Goal: Find specific page/section: Find specific page/section

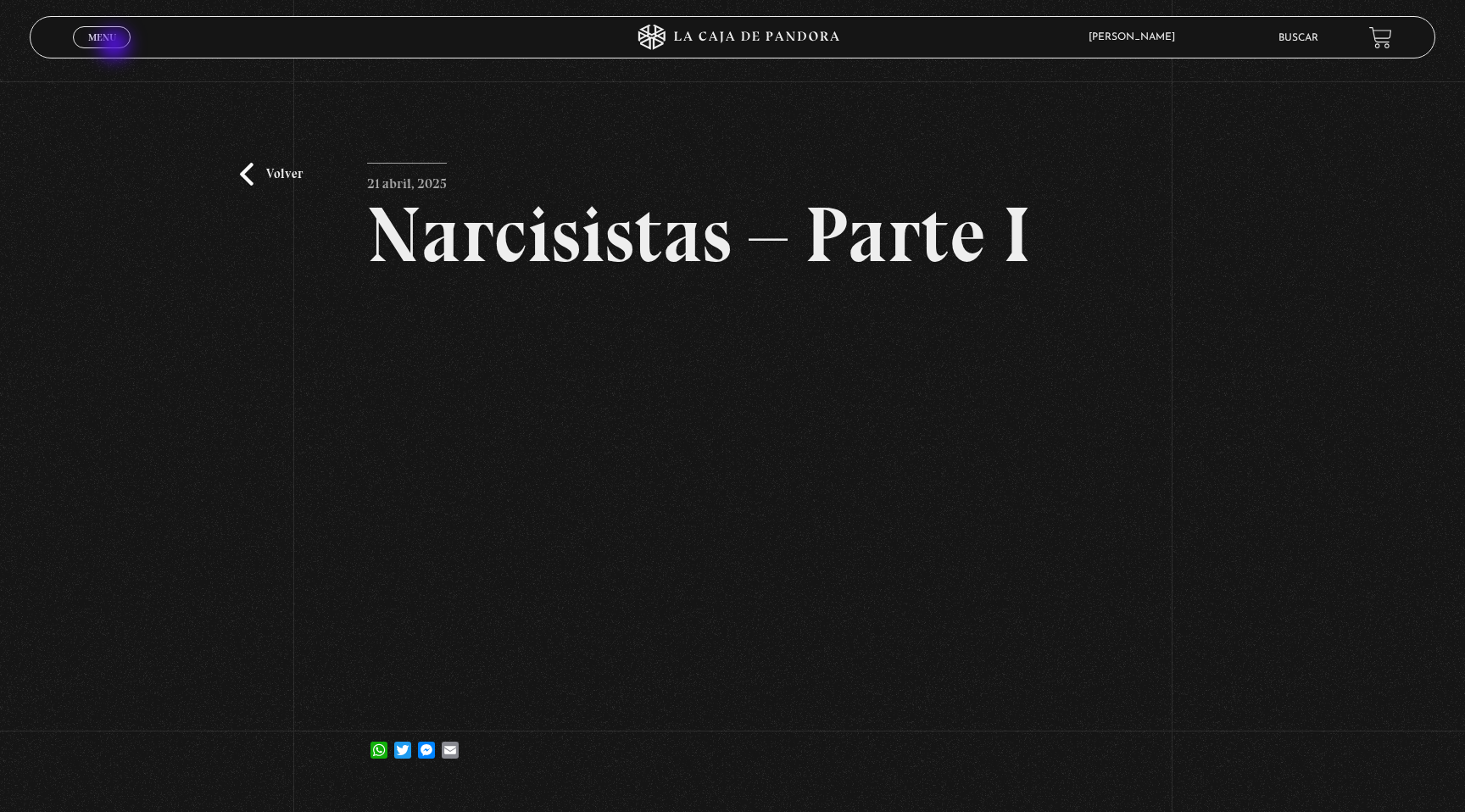
click at [117, 47] on span "Cerrar" at bounding box center [102, 52] width 40 height 12
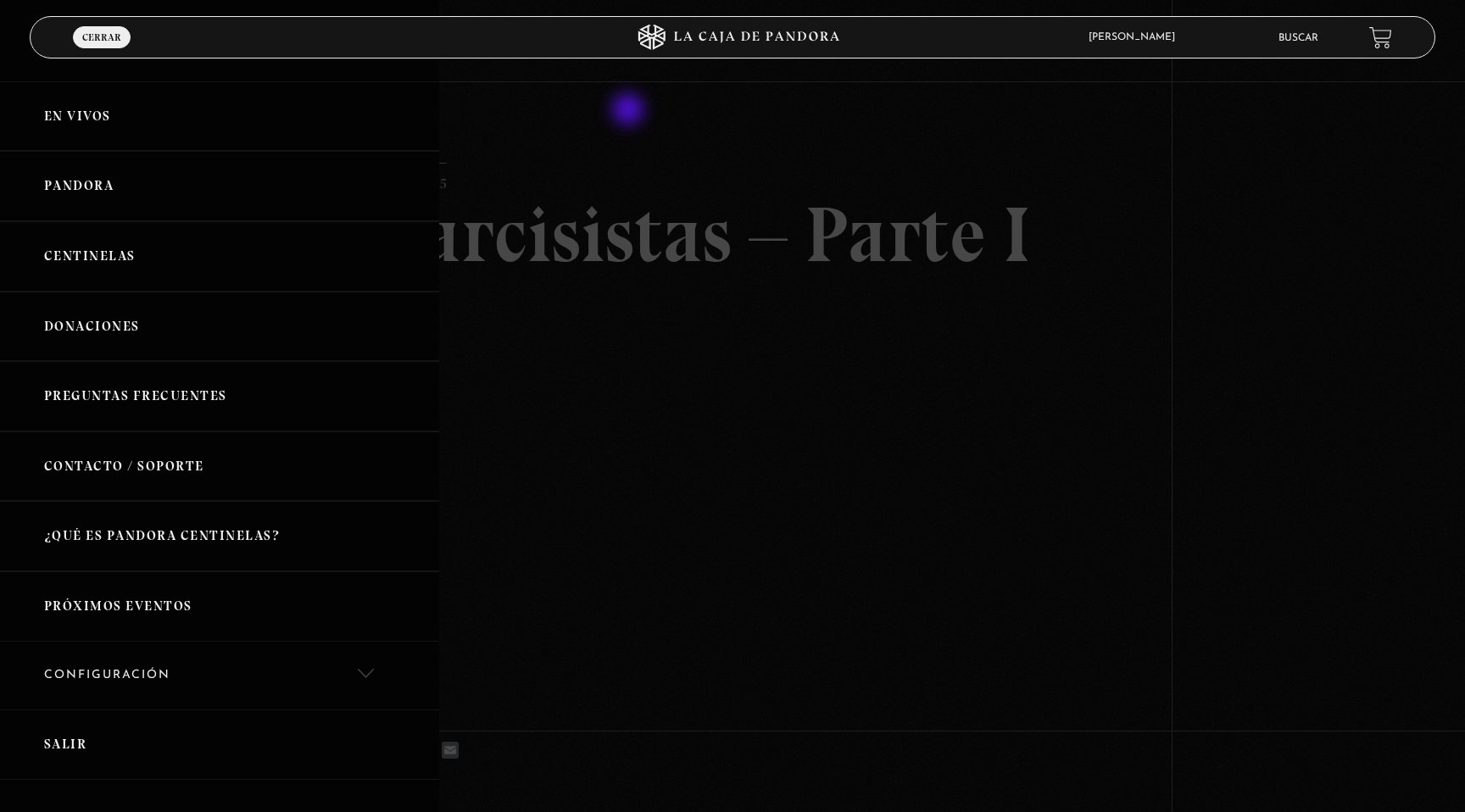
click at [680, 141] on div at bounding box center [732, 406] width 1465 height 812
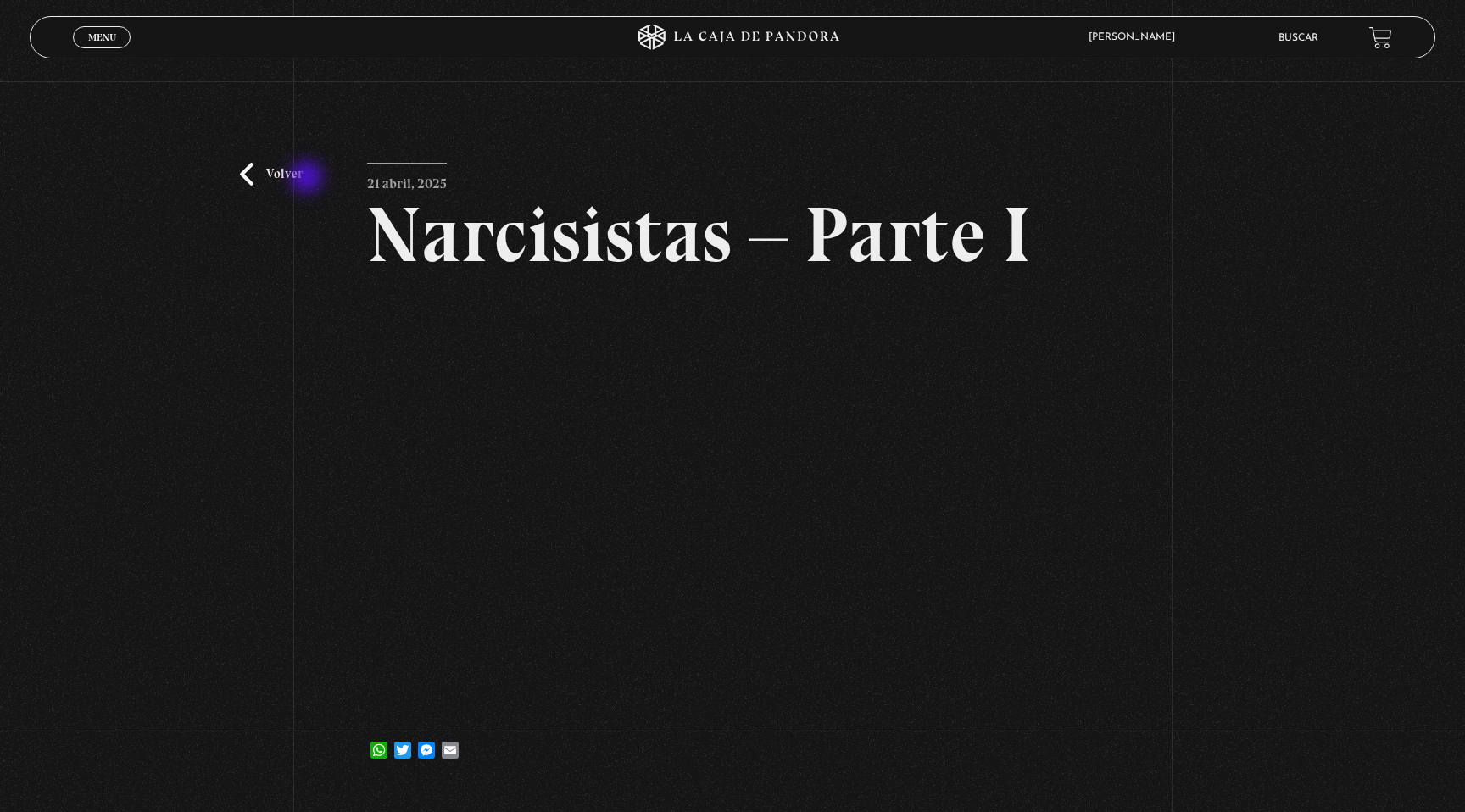
click at [296, 175] on link "Volver" at bounding box center [270, 174] width 62 height 23
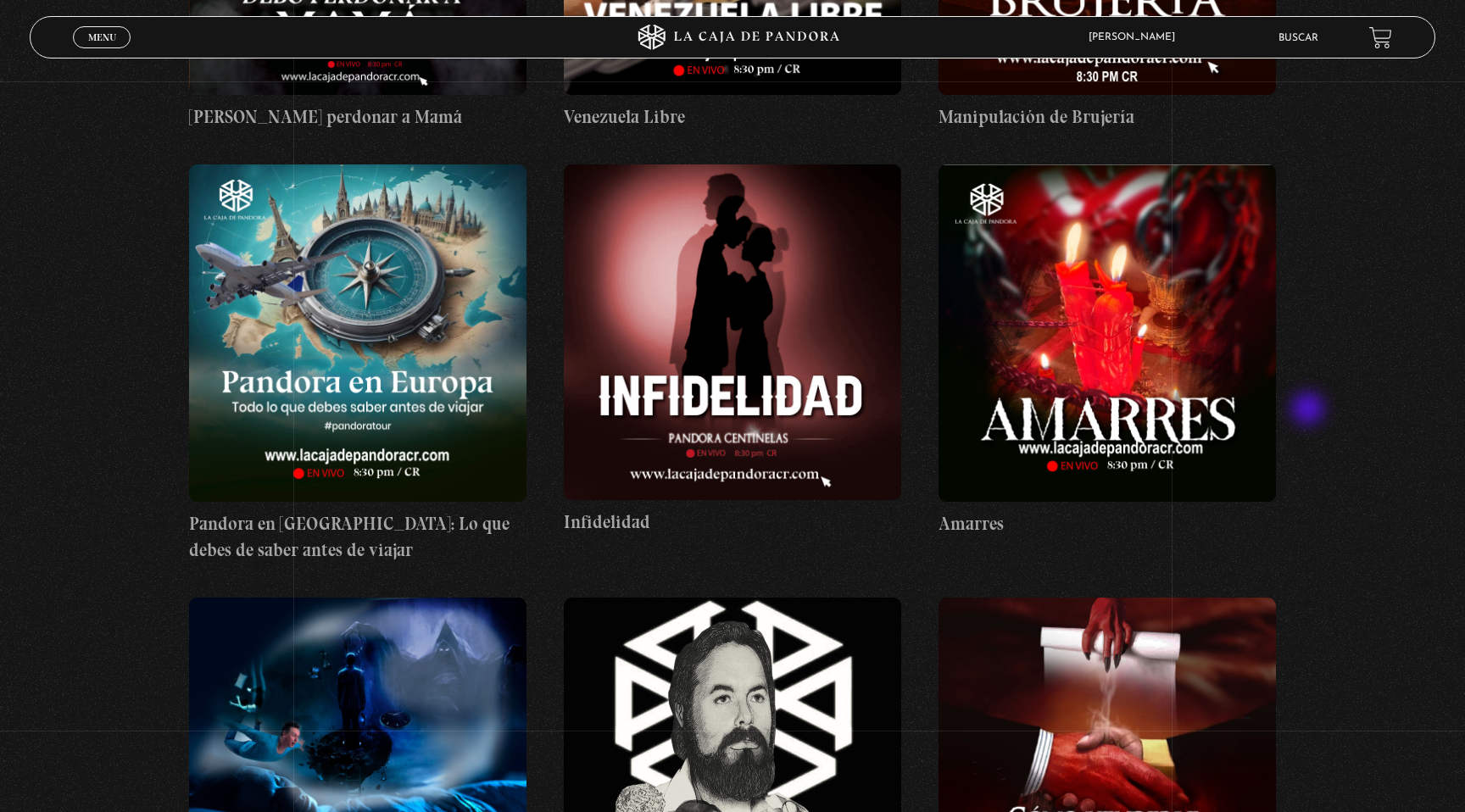
scroll to position [11686, 0]
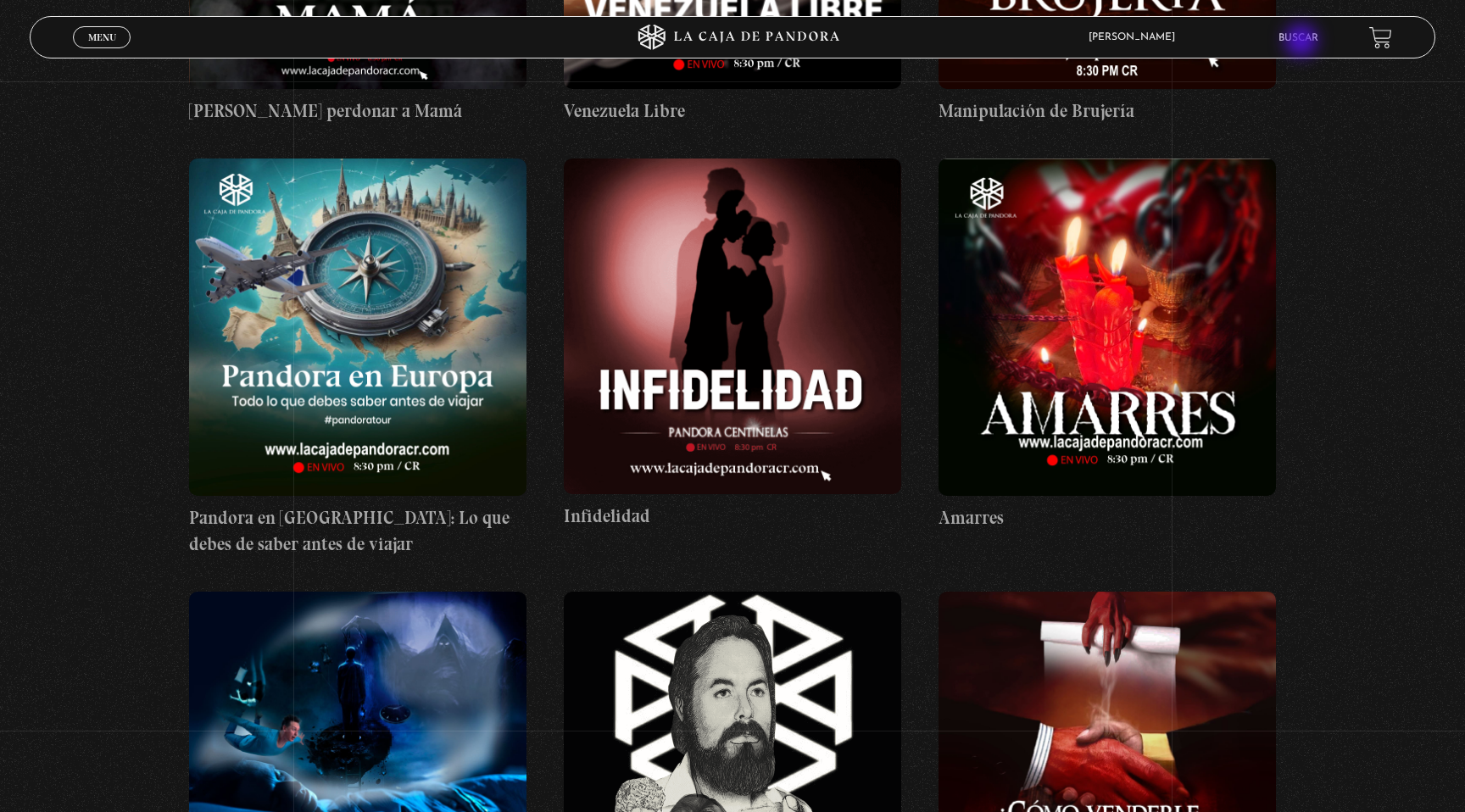
click at [1304, 42] on link "Buscar" at bounding box center [1298, 37] width 40 height 10
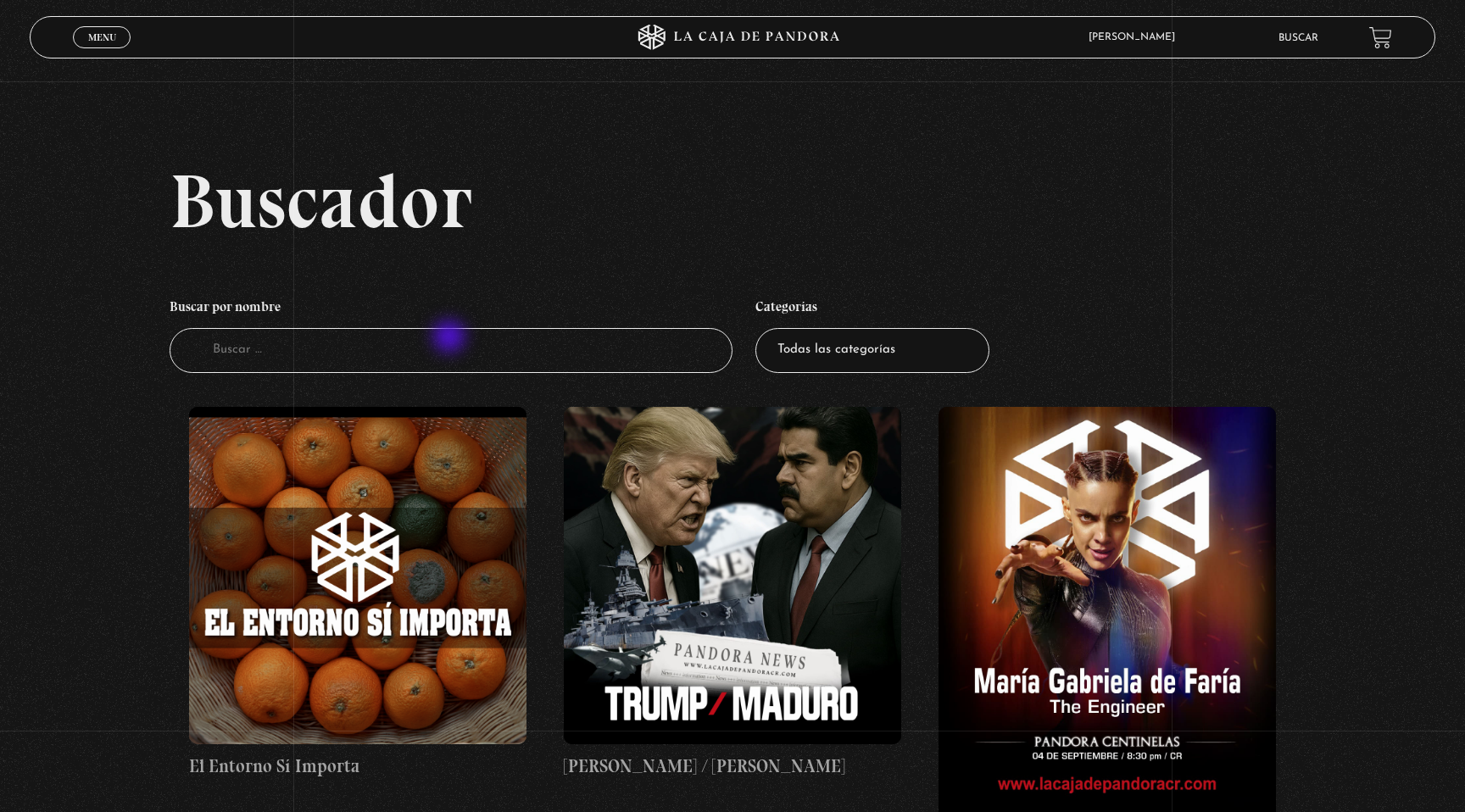
click at [451, 338] on input "Buscador" at bounding box center [451, 351] width 563 height 45
type input "proveb"
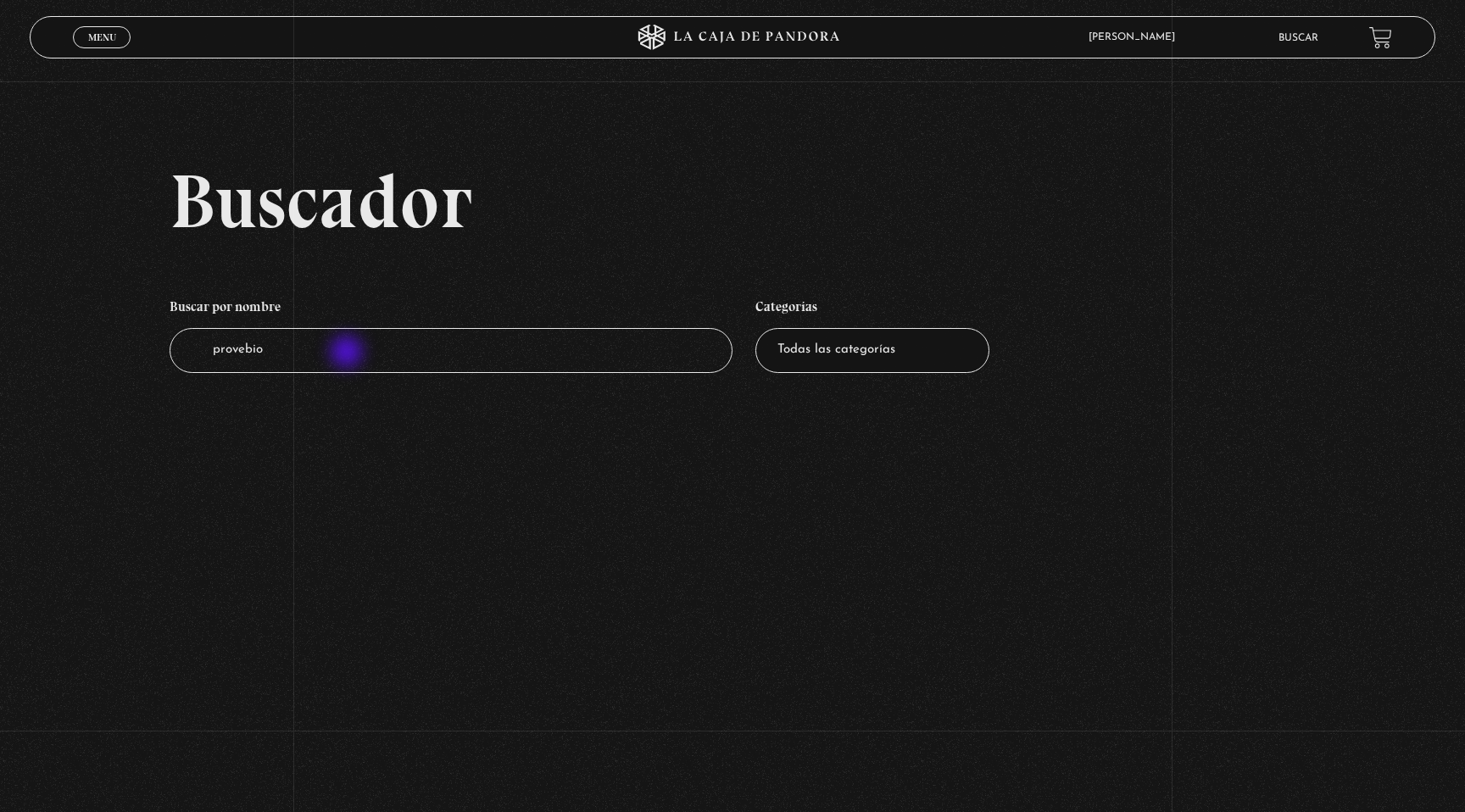
click at [349, 353] on input "provebio" at bounding box center [451, 351] width 563 height 45
type input "proverbio"
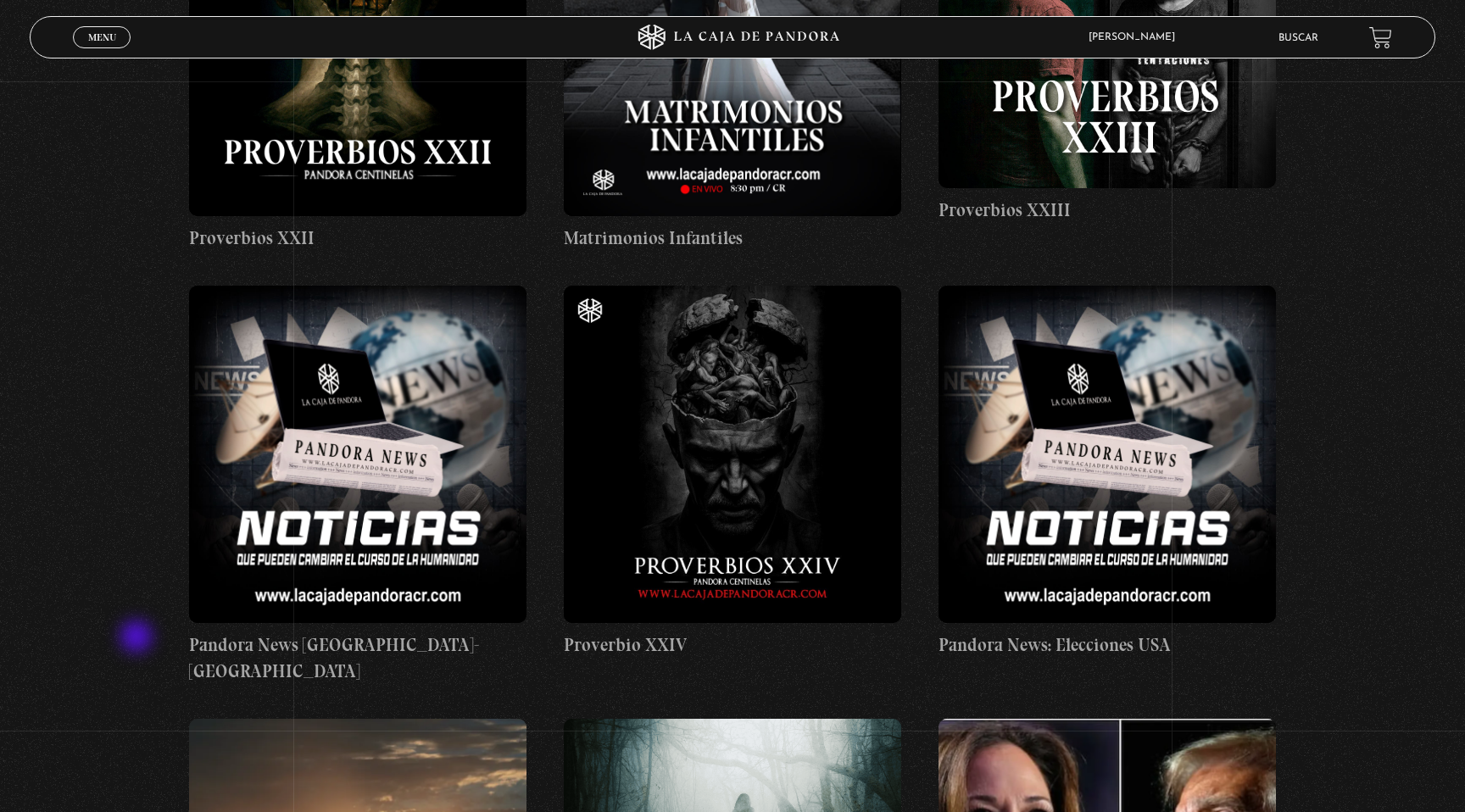
scroll to position [8196, 0]
